Goal: Find specific fact: Find specific fact

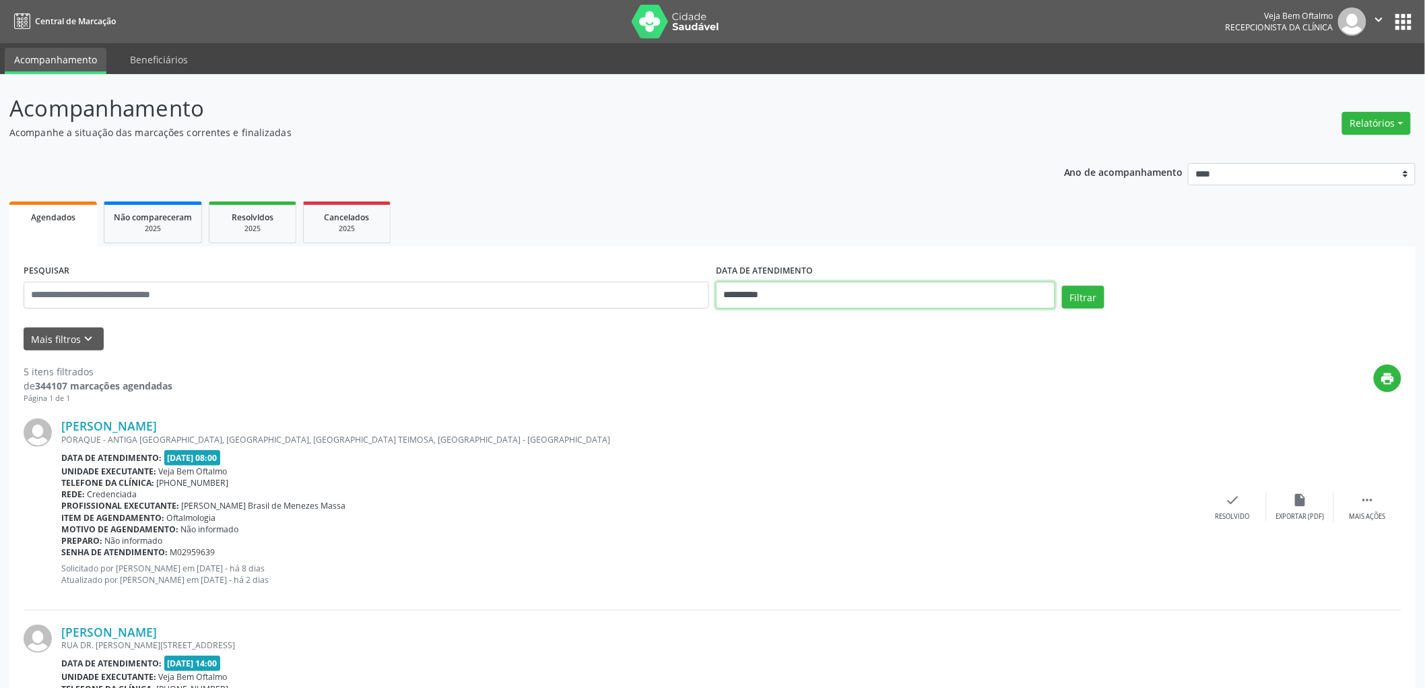
click at [755, 299] on input "**********" at bounding box center [885, 294] width 339 height 27
click at [826, 364] on span "1" at bounding box center [820, 365] width 26 height 26
type input "**********"
click at [822, 364] on span "1" at bounding box center [820, 365] width 26 height 26
click at [1087, 290] on button "Filtrar" at bounding box center [1083, 297] width 42 height 23
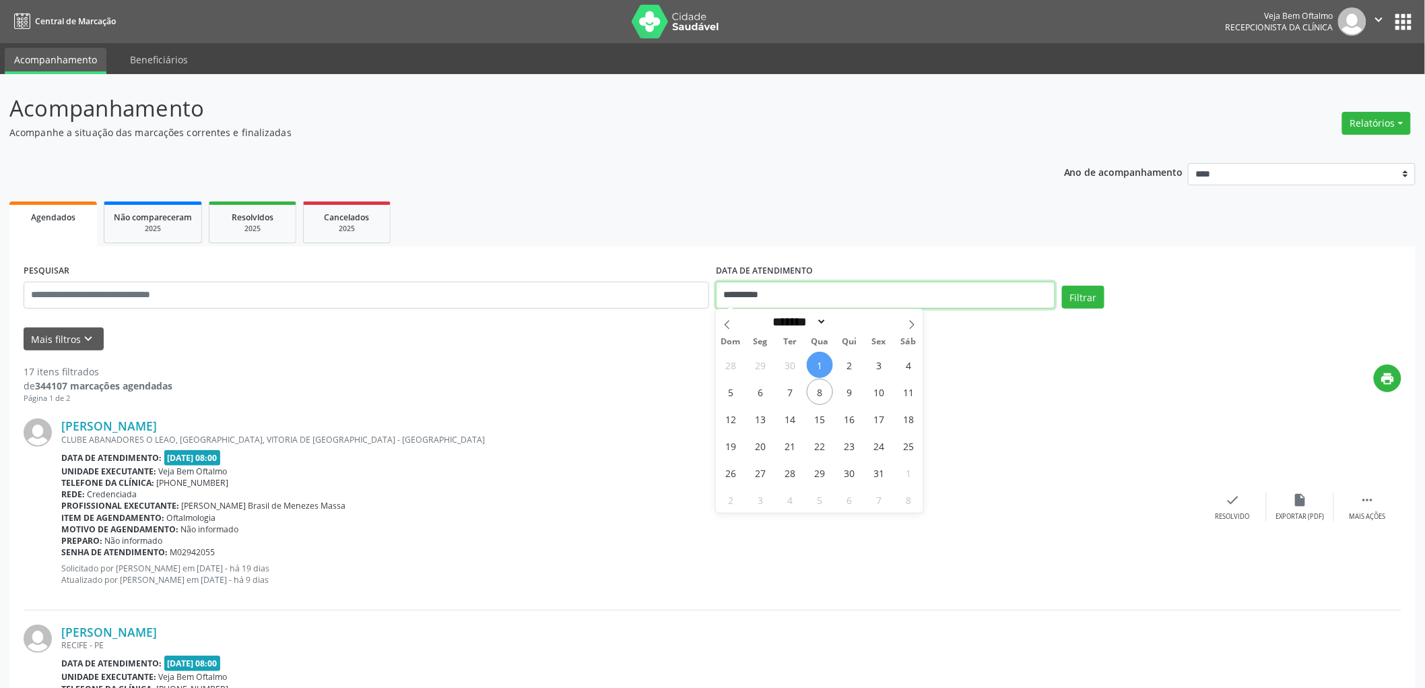
click at [742, 292] on input "**********" at bounding box center [885, 294] width 339 height 27
click at [819, 360] on span "1" at bounding box center [820, 365] width 26 height 26
type input "**********"
click at [819, 360] on span "1" at bounding box center [820, 365] width 26 height 26
click at [1085, 295] on button "Filtrar" at bounding box center [1083, 297] width 42 height 23
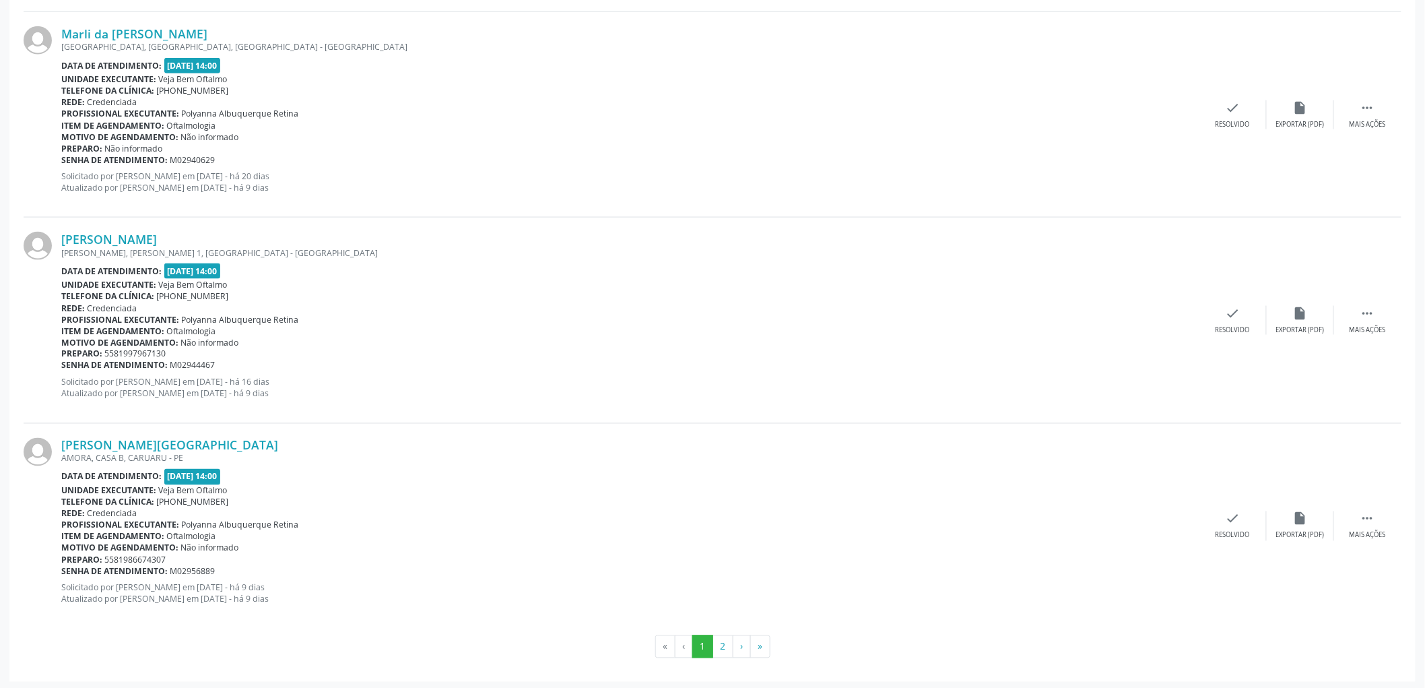
scroll to position [2863, 0]
click at [723, 640] on button "2" at bounding box center [722, 643] width 21 height 23
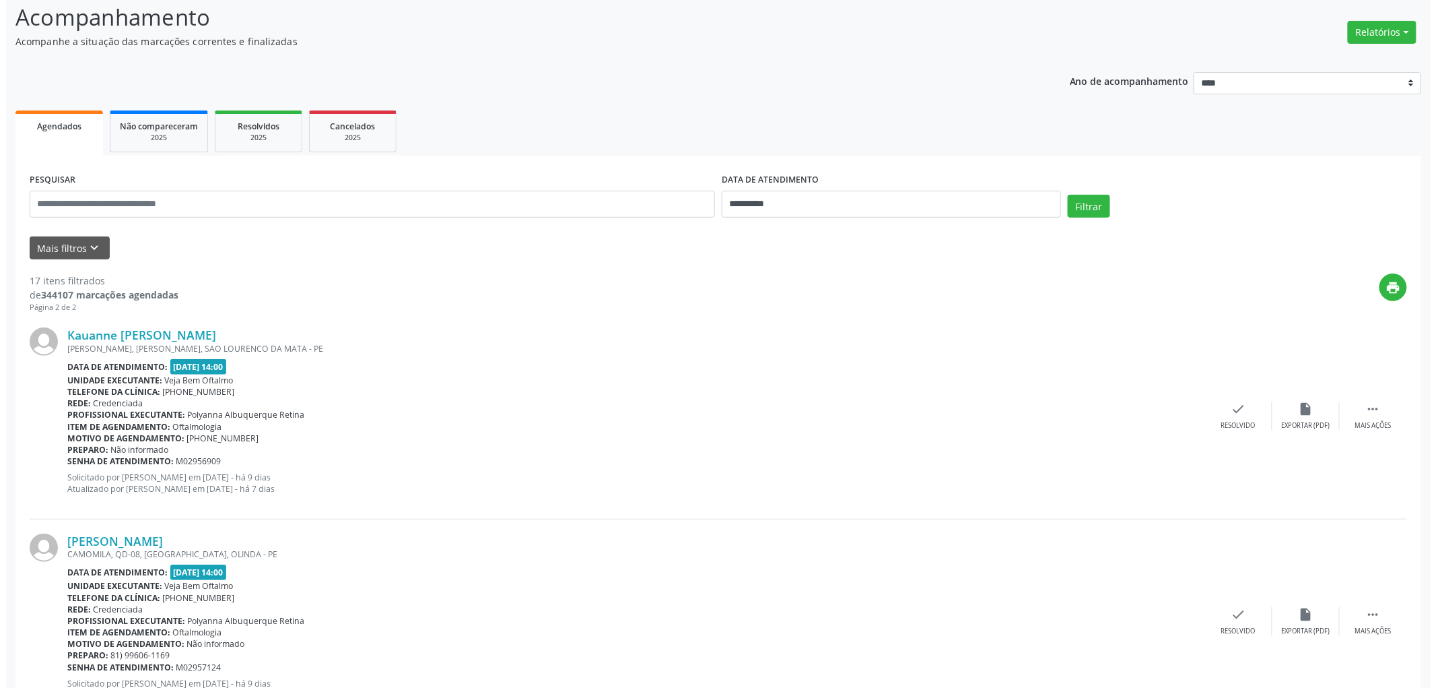
scroll to position [189, 0]
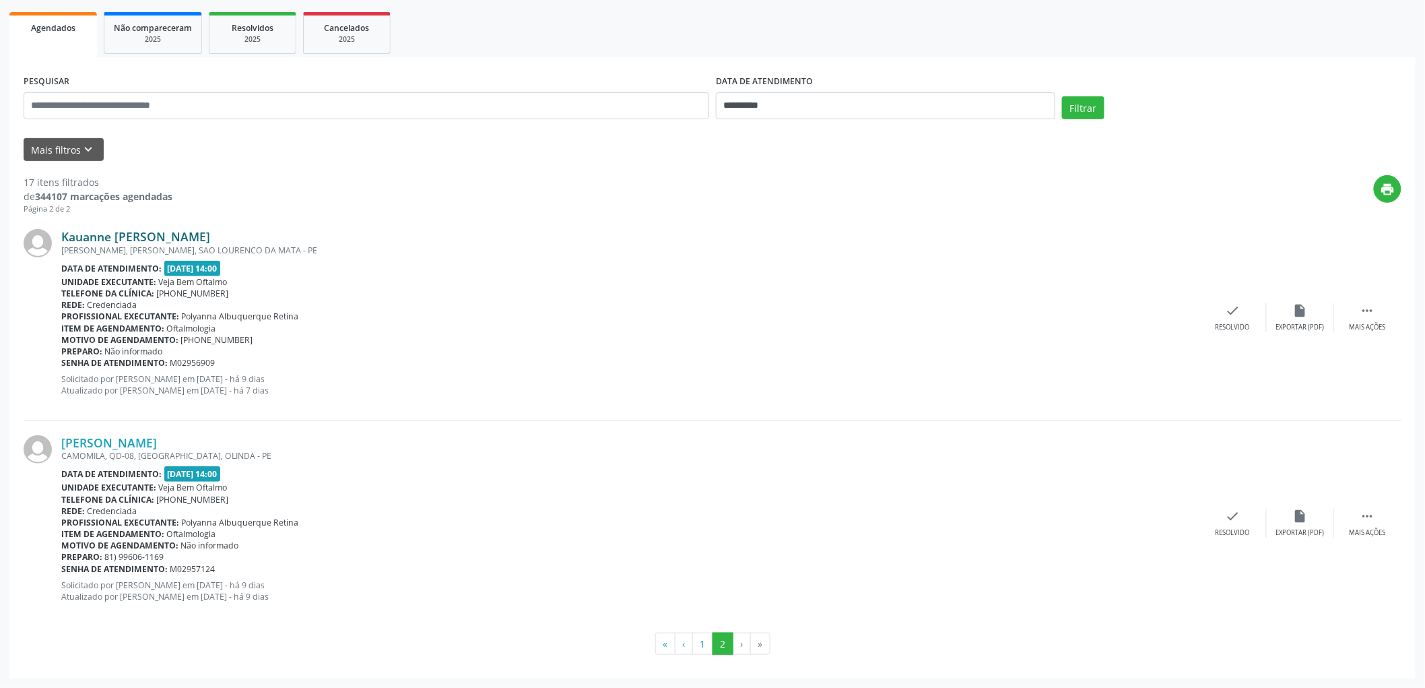
click at [119, 233] on link "Kauanne [PERSON_NAME]" at bounding box center [135, 236] width 149 height 15
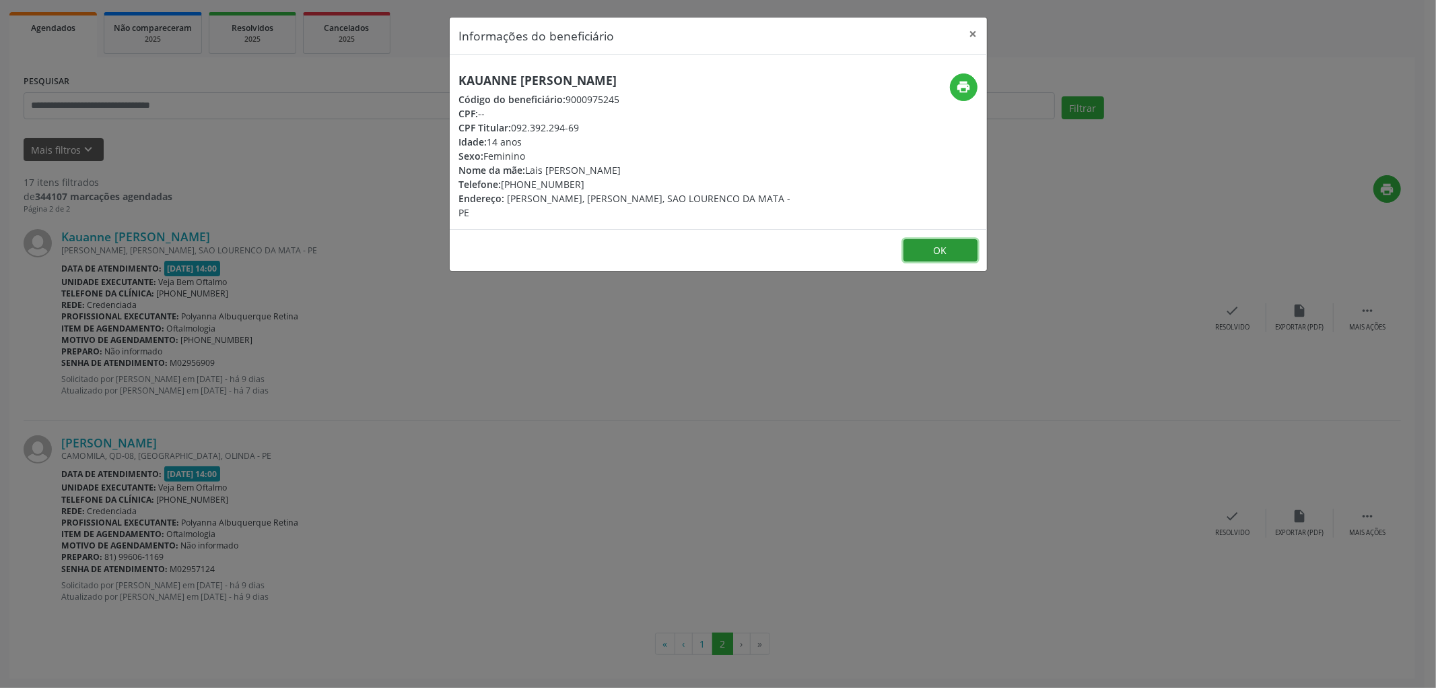
click at [920, 245] on button "OK" at bounding box center [941, 250] width 74 height 23
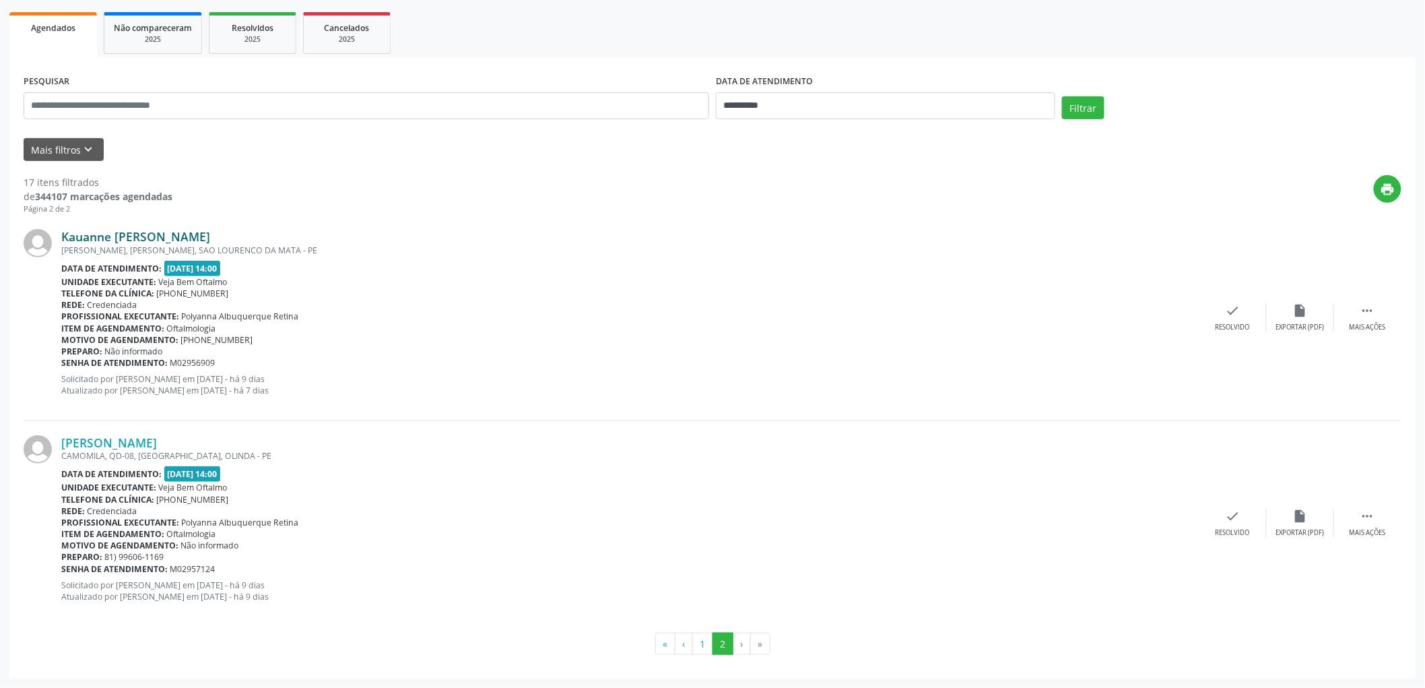
click at [170, 234] on link "Kauanne [PERSON_NAME]" at bounding box center [135, 236] width 149 height 15
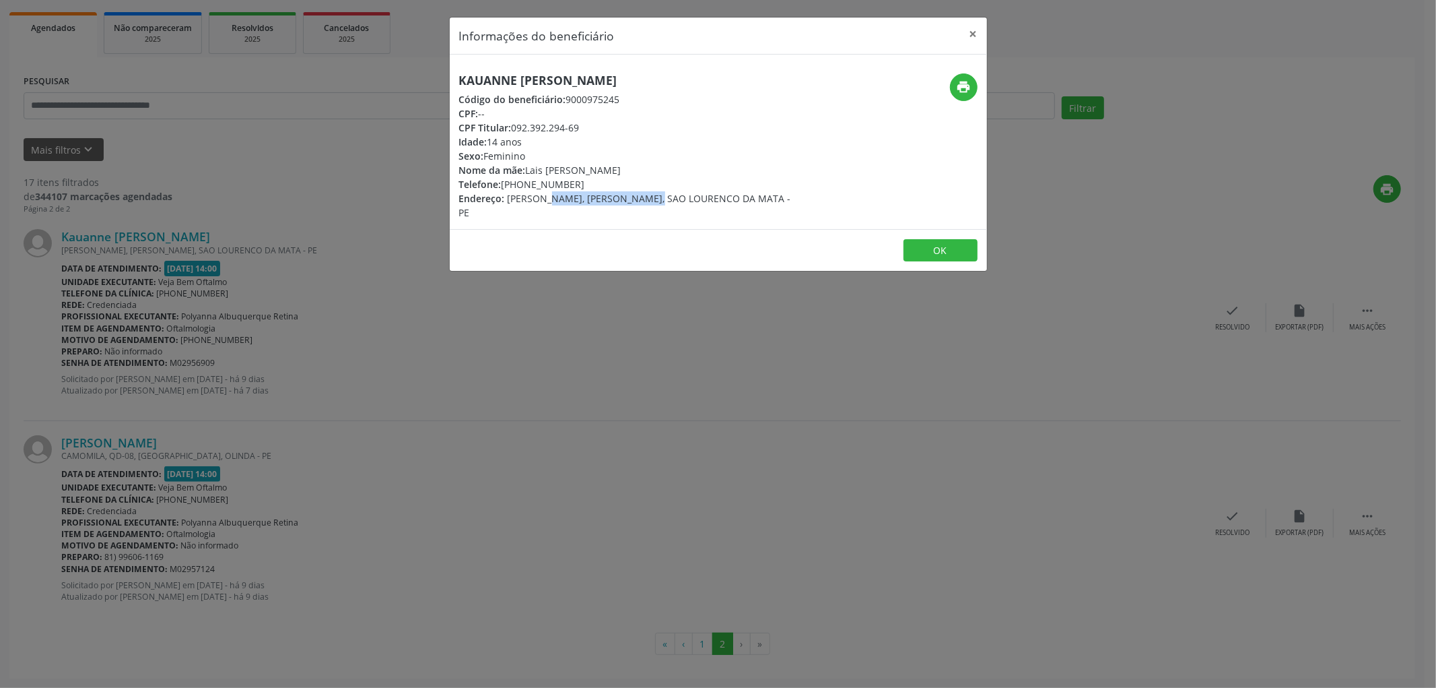
drag, startPoint x: 506, startPoint y: 197, endPoint x: 618, endPoint y: 196, distance: 111.8
click at [618, 196] on span "[PERSON_NAME], [PERSON_NAME], SAO LOURENCO DA MATA - PE" at bounding box center [625, 205] width 332 height 27
copy span "[PERSON_NAME]"
click at [629, 197] on span "[PERSON_NAME], [PERSON_NAME], SAO LOURENCO DA MATA - PE" at bounding box center [625, 205] width 332 height 27
drag, startPoint x: 628, startPoint y: 196, endPoint x: 663, endPoint y: 193, distance: 35.8
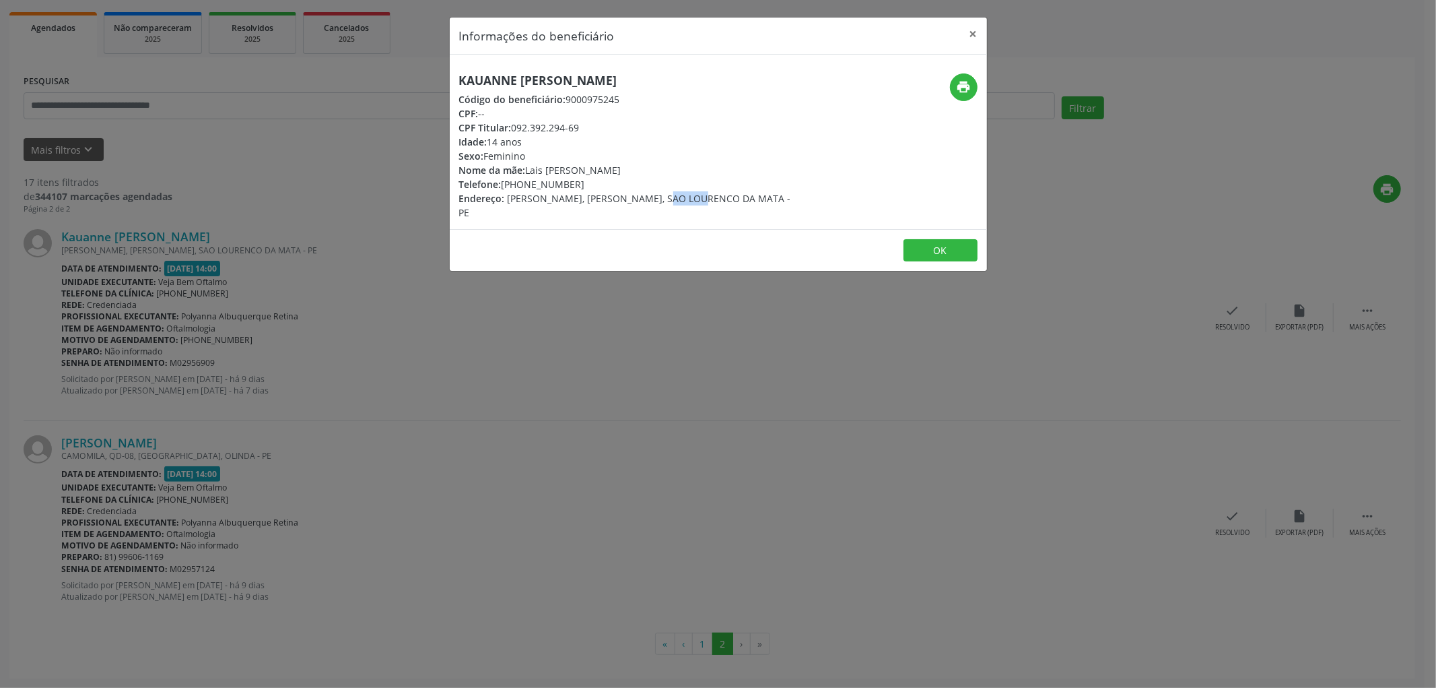
click at [663, 193] on span "[PERSON_NAME], [PERSON_NAME], SAO LOURENCO DA MATA - PE" at bounding box center [625, 205] width 332 height 27
copy span "PENEDO"
drag, startPoint x: 670, startPoint y: 195, endPoint x: 782, endPoint y: 198, distance: 112.5
click at [782, 198] on span "[PERSON_NAME], [PERSON_NAME], SAO LOURENCO DA MATA - PE" at bounding box center [625, 205] width 332 height 27
copy span "SAO LOURENCO DA MATA"
